Goal: Task Accomplishment & Management: Complete application form

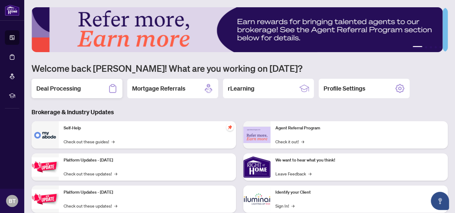
click at [59, 85] on h2 "Deal Processing" at bounding box center [58, 88] width 45 height 8
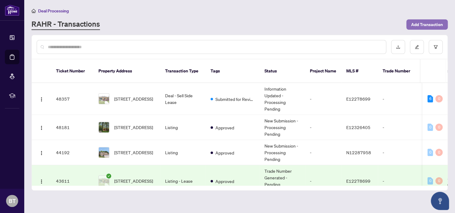
click at [426, 25] on span "Add Transaction" at bounding box center [427, 25] width 32 height 10
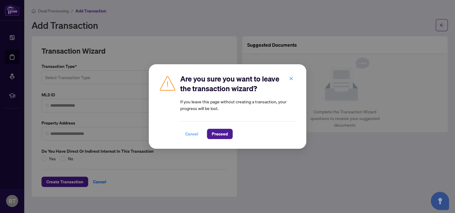
click at [192, 133] on span "Cancel" at bounding box center [191, 134] width 13 height 10
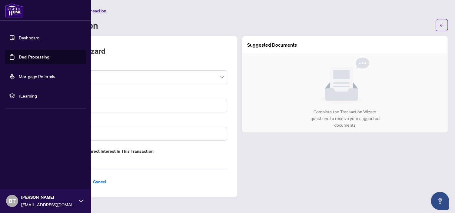
click at [29, 40] on link "Dashboard" at bounding box center [29, 37] width 21 height 5
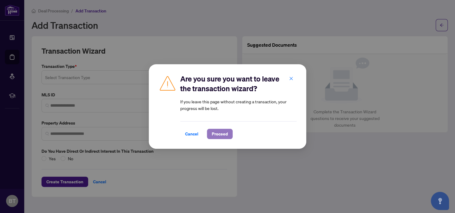
click at [214, 134] on span "Proceed" at bounding box center [220, 134] width 16 height 10
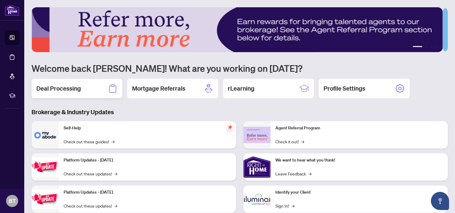
click at [66, 87] on h2 "Deal Processing" at bounding box center [58, 88] width 45 height 8
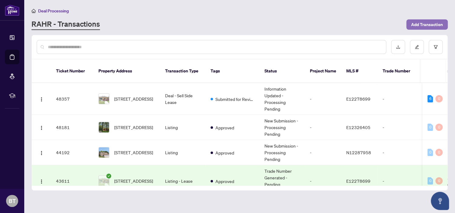
click at [432, 22] on span "Add Transaction" at bounding box center [427, 25] width 32 height 10
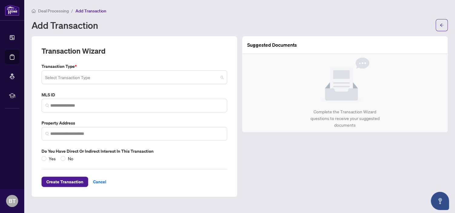
click at [115, 77] on input "search" at bounding box center [131, 77] width 173 height 13
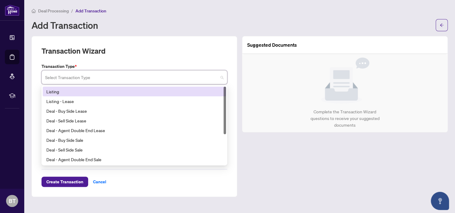
click at [112, 90] on div "Listing" at bounding box center [134, 91] width 176 height 7
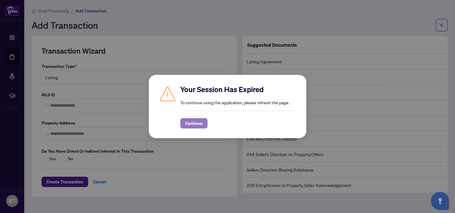
click at [194, 123] on span "Continue" at bounding box center [194, 123] width 18 height 10
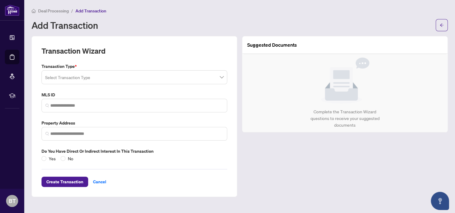
click at [100, 76] on input "search" at bounding box center [131, 77] width 173 height 13
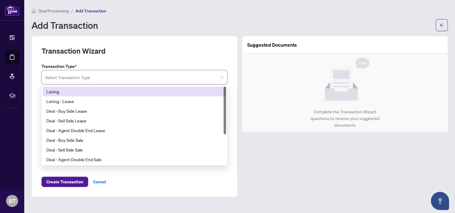
click at [91, 94] on div "Listing" at bounding box center [134, 91] width 176 height 7
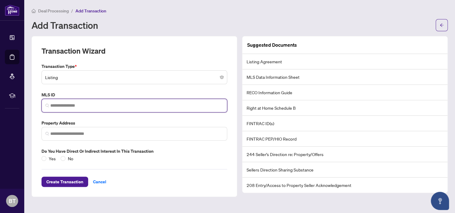
click at [81, 106] on input "search" at bounding box center [136, 105] width 173 height 6
paste input "*********"
type input "*********"
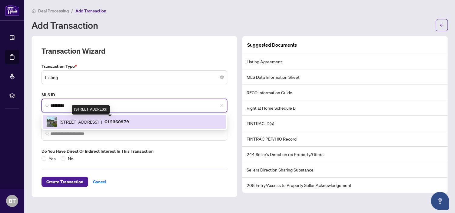
click at [98, 124] on span "[STREET_ADDRESS]" at bounding box center [79, 121] width 39 height 7
type input "**********"
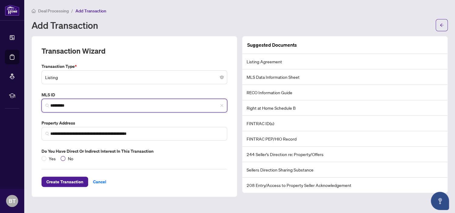
type input "*********"
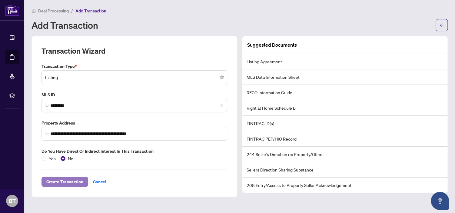
click at [68, 181] on span "Create Transaction" at bounding box center [64, 182] width 37 height 10
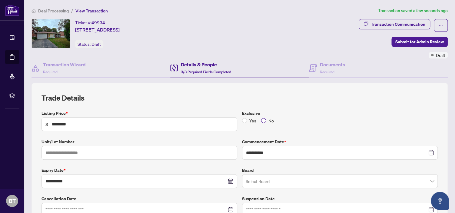
click at [266, 119] on span "No" at bounding box center [271, 120] width 10 height 7
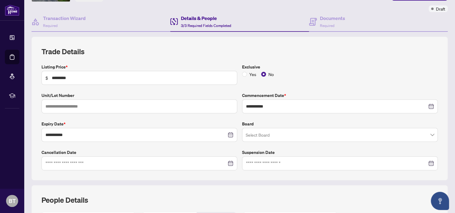
scroll to position [61, 0]
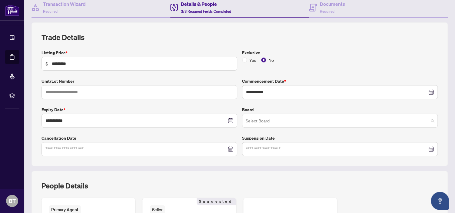
click at [311, 121] on input "search" at bounding box center [337, 121] width 183 height 13
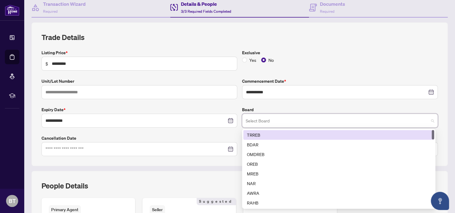
click at [298, 132] on div "TRREB" at bounding box center [339, 134] width 184 height 7
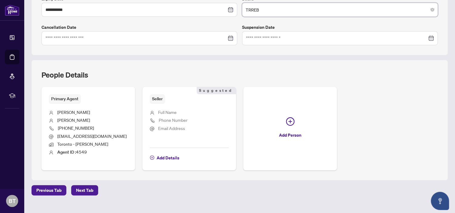
scroll to position [181, 0]
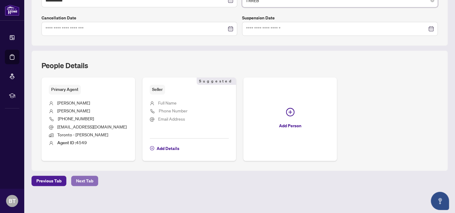
click at [78, 177] on span "Next Tab" at bounding box center [84, 181] width 17 height 10
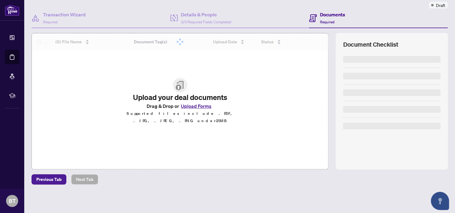
scroll to position [49, 0]
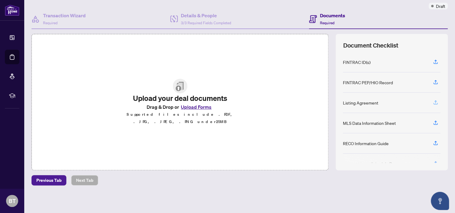
click at [433, 102] on icon "button" at bounding box center [435, 102] width 5 height 5
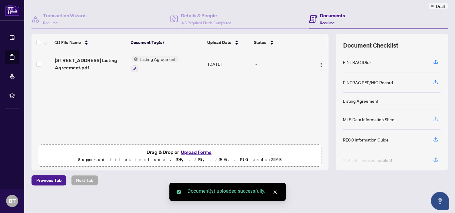
click at [433, 117] on icon "button" at bounding box center [435, 118] width 5 height 5
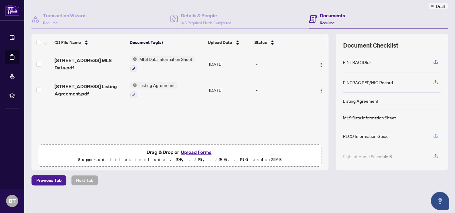
click at [433, 133] on icon "button" at bounding box center [435, 135] width 5 height 5
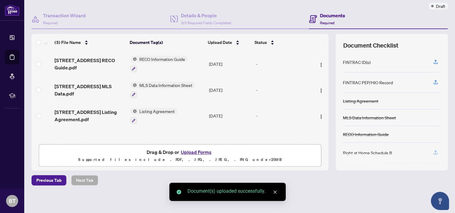
click at [433, 151] on icon "button" at bounding box center [435, 152] width 5 height 5
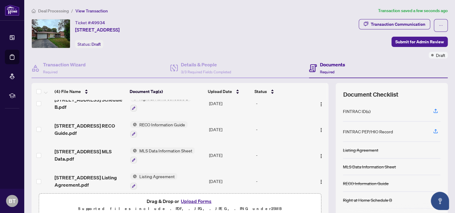
scroll to position [14, 0]
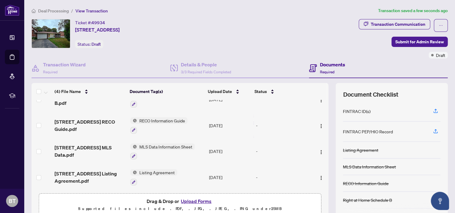
click at [188, 199] on button "Upload Forms" at bounding box center [196, 201] width 34 height 8
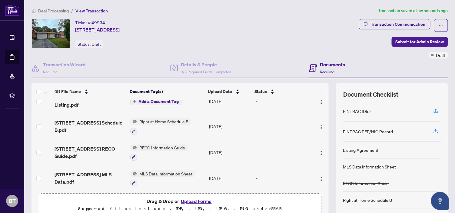
scroll to position [0, 0]
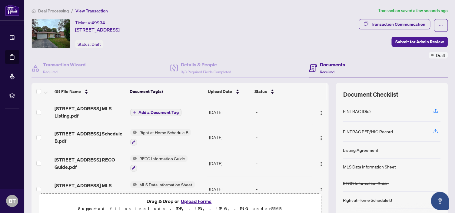
click at [147, 110] on span "Add a Document Tag" at bounding box center [158, 112] width 40 height 4
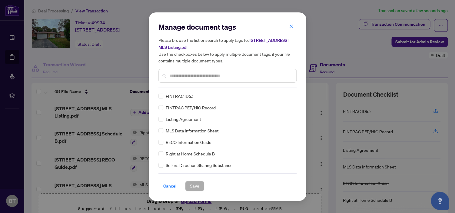
click at [186, 78] on input "text" at bounding box center [231, 75] width 122 height 7
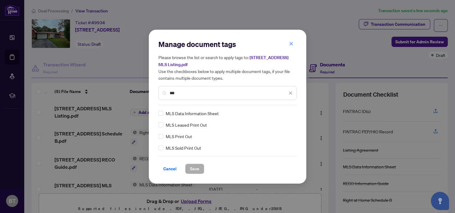
type input "***"
click at [192, 169] on span "Save" at bounding box center [194, 169] width 9 height 10
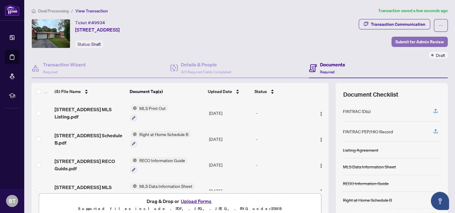
click at [408, 41] on span "Submit for Admin Review" at bounding box center [419, 42] width 48 height 10
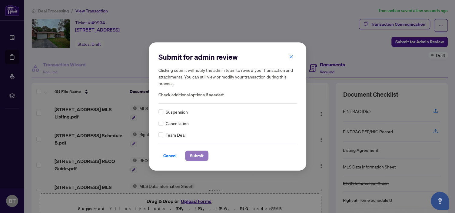
click at [194, 153] on span "Submit" at bounding box center [197, 156] width 14 height 10
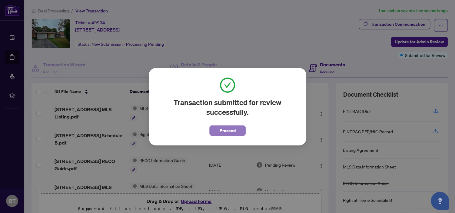
click at [225, 132] on span "Proceed" at bounding box center [228, 131] width 16 height 10
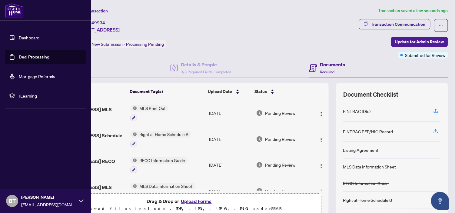
click at [14, 11] on img at bounding box center [14, 10] width 19 height 15
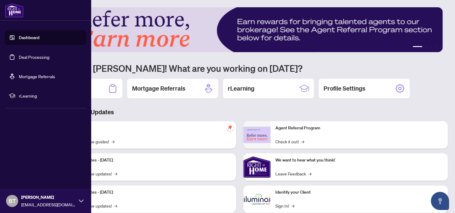
click at [39, 39] on link "Dashboard" at bounding box center [29, 37] width 21 height 5
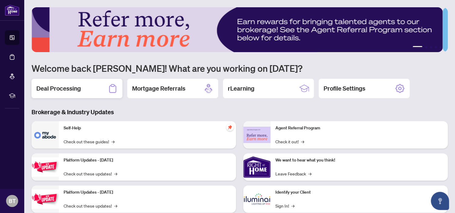
click at [49, 90] on h2 "Deal Processing" at bounding box center [58, 88] width 45 height 8
